Goal: Transaction & Acquisition: Book appointment/travel/reservation

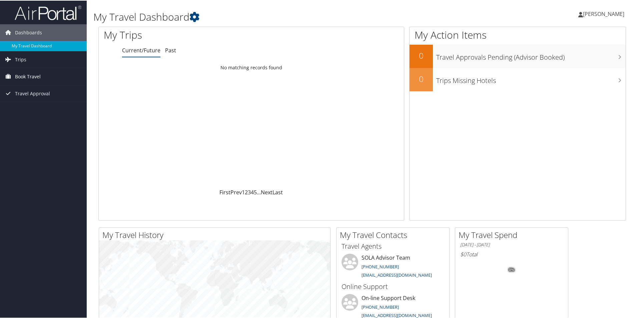
click at [54, 73] on link "Book Travel" at bounding box center [43, 76] width 87 height 17
click at [35, 96] on link "Book/Manage Online Trips" at bounding box center [43, 99] width 87 height 10
drag, startPoint x: 45, startPoint y: 77, endPoint x: 42, endPoint y: 94, distance: 16.5
click at [44, 77] on link "Book Travel" at bounding box center [43, 76] width 87 height 17
click at [49, 102] on link "Book/Manage Online Trips" at bounding box center [43, 99] width 87 height 10
